Goal: Entertainment & Leisure: Consume media (video, audio)

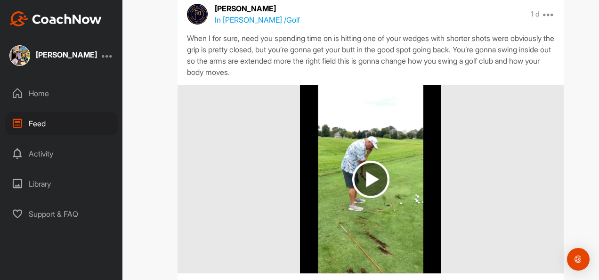
scroll to position [141, 0]
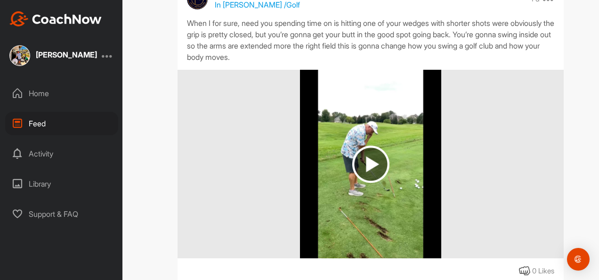
click at [368, 159] on img at bounding box center [370, 163] width 37 height 37
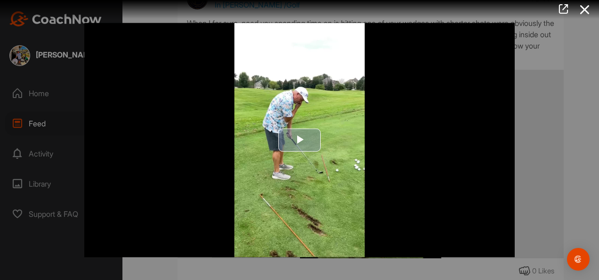
click at [299, 140] on span "Video Player" at bounding box center [299, 140] width 0 height 0
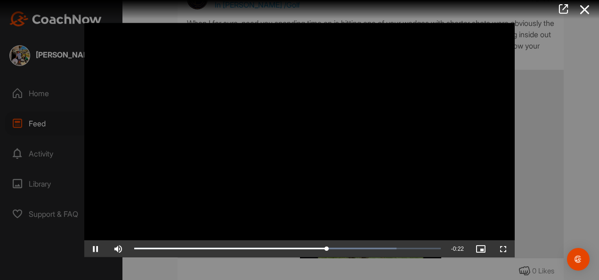
click at [406, 56] on video "Video Player" at bounding box center [299, 140] width 430 height 234
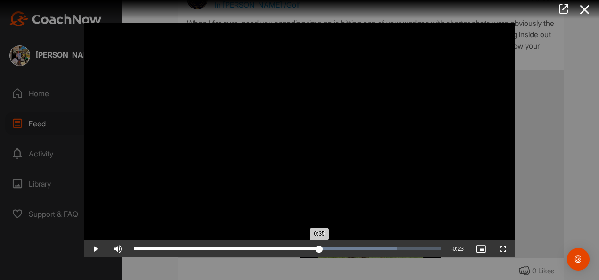
drag, startPoint x: 328, startPoint y: 247, endPoint x: 319, endPoint y: 244, distance: 9.2
click at [319, 247] on div "0:35" at bounding box center [226, 248] width 185 height 3
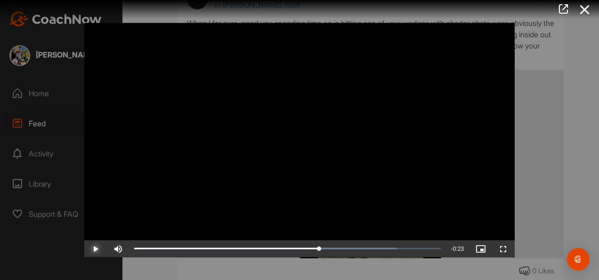
click at [94, 248] on span "Video Player" at bounding box center [95, 248] width 23 height 0
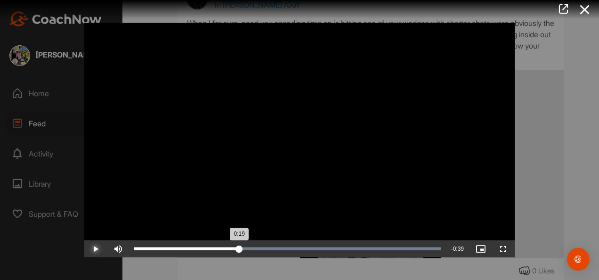
drag, startPoint x: 440, startPoint y: 248, endPoint x: 239, endPoint y: 242, distance: 201.0
click at [239, 242] on div "Loaded : 100.00% 0:19 0:19" at bounding box center [287, 248] width 316 height 17
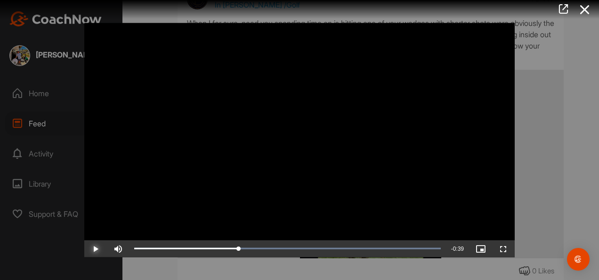
click at [94, 248] on span "Video Player" at bounding box center [95, 248] width 23 height 0
click at [583, 8] on icon at bounding box center [585, 9] width 22 height 17
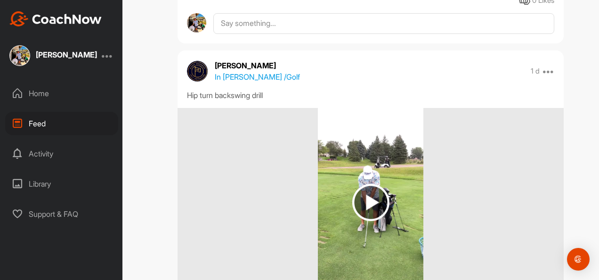
scroll to position [424, 0]
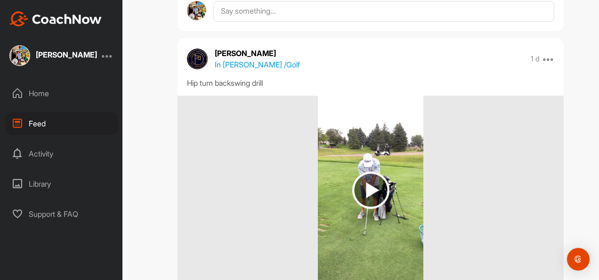
click at [369, 187] on img at bounding box center [370, 189] width 37 height 37
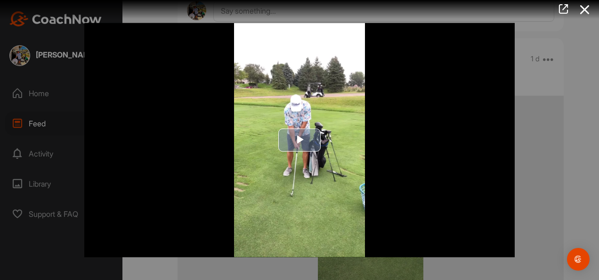
click at [299, 140] on span "Video Player" at bounding box center [299, 140] width 0 height 0
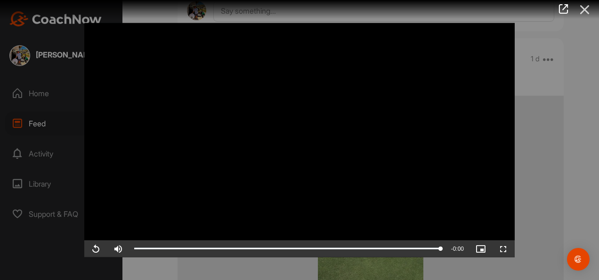
click at [582, 10] on icon at bounding box center [585, 9] width 22 height 17
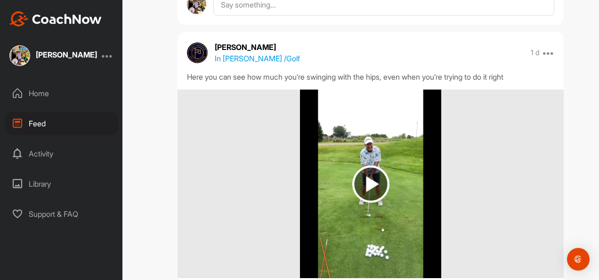
scroll to position [753, 0]
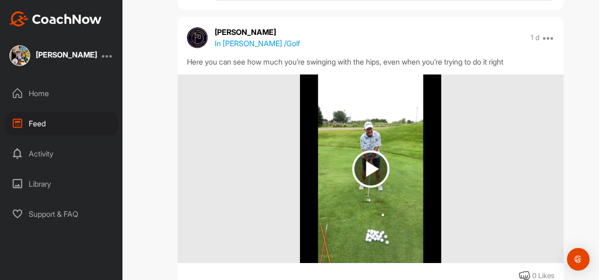
click at [370, 168] on img at bounding box center [370, 168] width 37 height 37
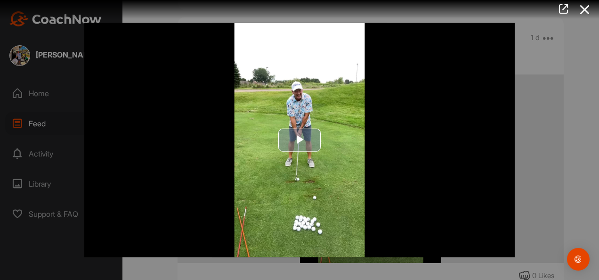
click at [299, 140] on span "Video Player" at bounding box center [299, 140] width 0 height 0
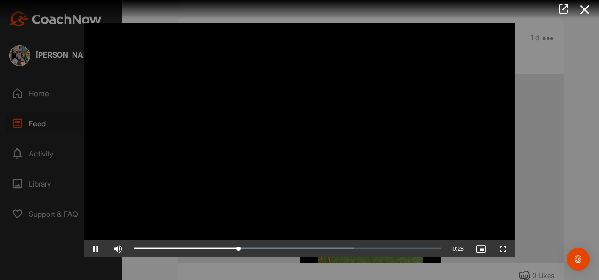
click at [588, 8] on icon at bounding box center [585, 9] width 22 height 17
